Goal: Find specific page/section: Find specific page/section

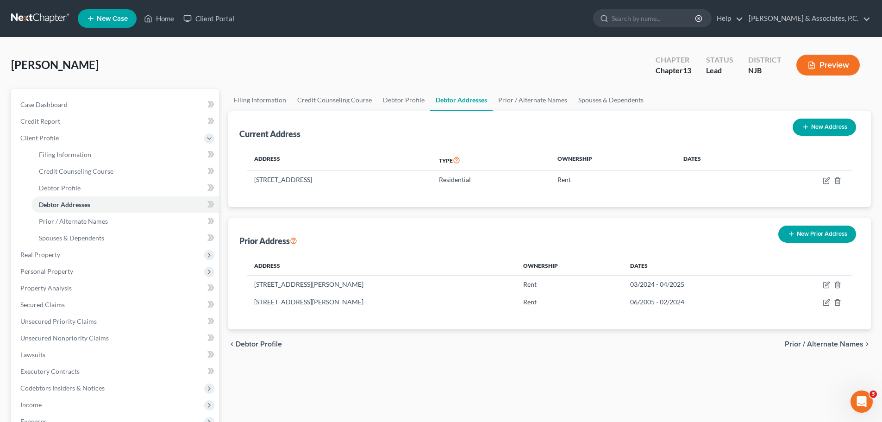
click at [18, 18] on link at bounding box center [40, 18] width 59 height 17
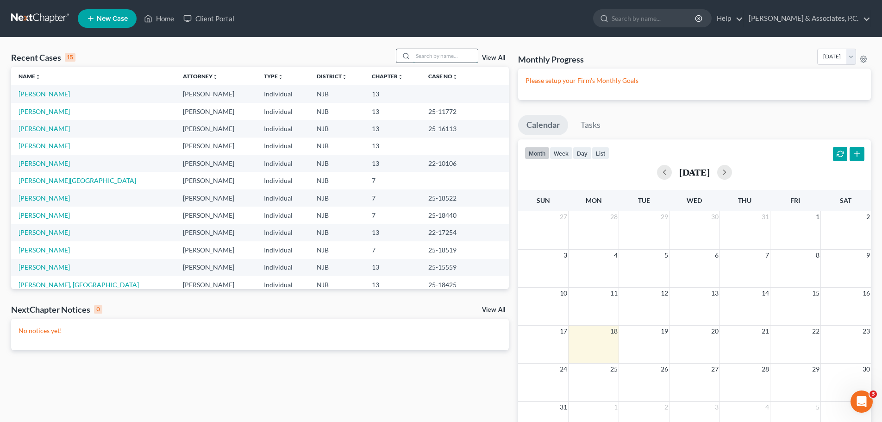
click at [440, 55] on input "search" at bounding box center [445, 55] width 65 height 13
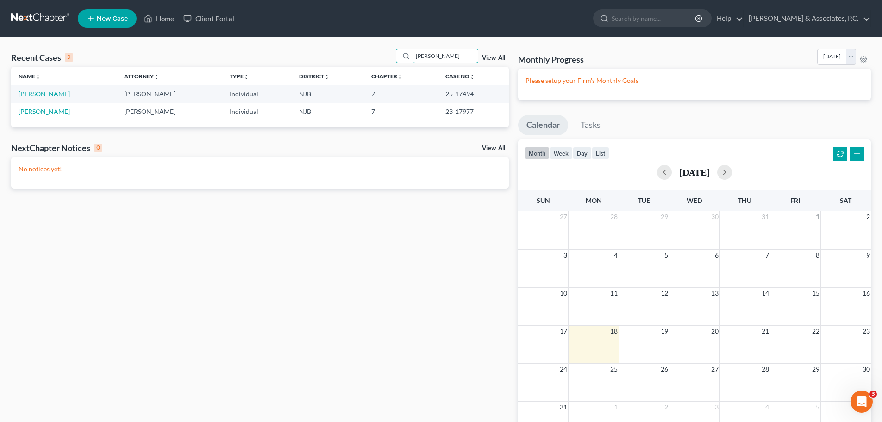
type input "[PERSON_NAME]"
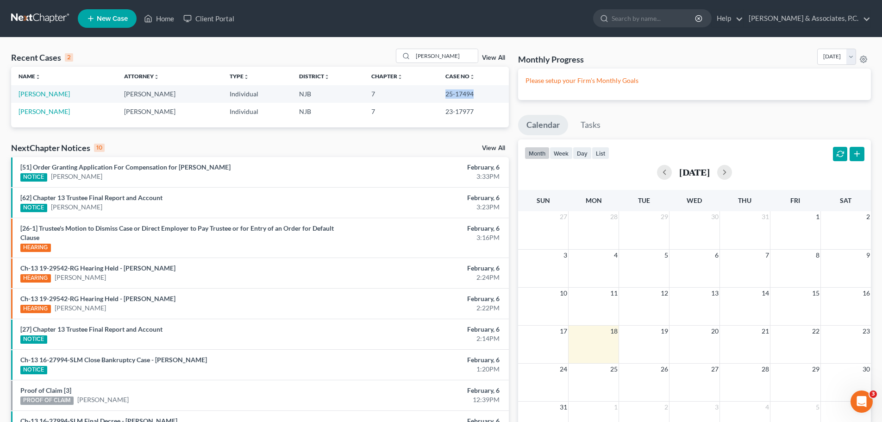
drag, startPoint x: 477, startPoint y: 94, endPoint x: 439, endPoint y: 94, distance: 37.0
click at [439, 94] on td "25-17494" at bounding box center [473, 93] width 71 height 17
copy td "25-17494"
